Goal: Task Accomplishment & Management: Use online tool/utility

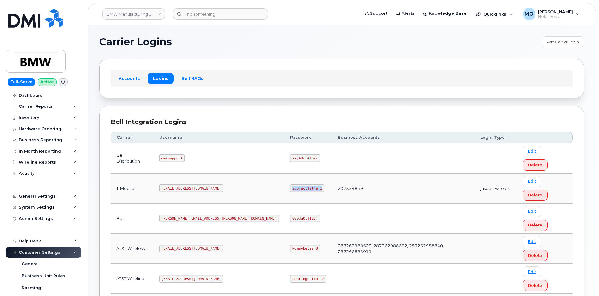
drag, startPoint x: 232, startPoint y: 168, endPoint x: 269, endPoint y: 169, distance: 36.9
click at [284, 173] on td "SubjectTitle!1" at bounding box center [308, 188] width 48 height 30
copy code "SubjectTitle!1"
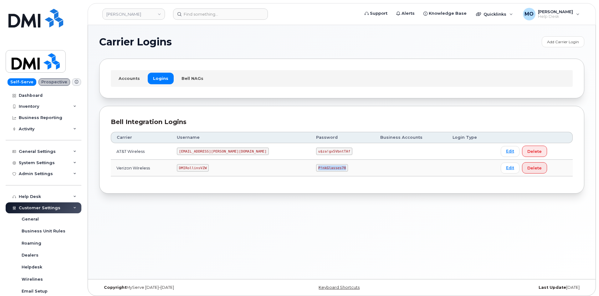
drag, startPoint x: 298, startPoint y: 169, endPoint x: 312, endPoint y: 168, distance: 14.1
click at [312, 169] on td "P!nkGlasses78" at bounding box center [342, 168] width 64 height 17
copy code "P!nkGlasses78"
